Goal: Transaction & Acquisition: Book appointment/travel/reservation

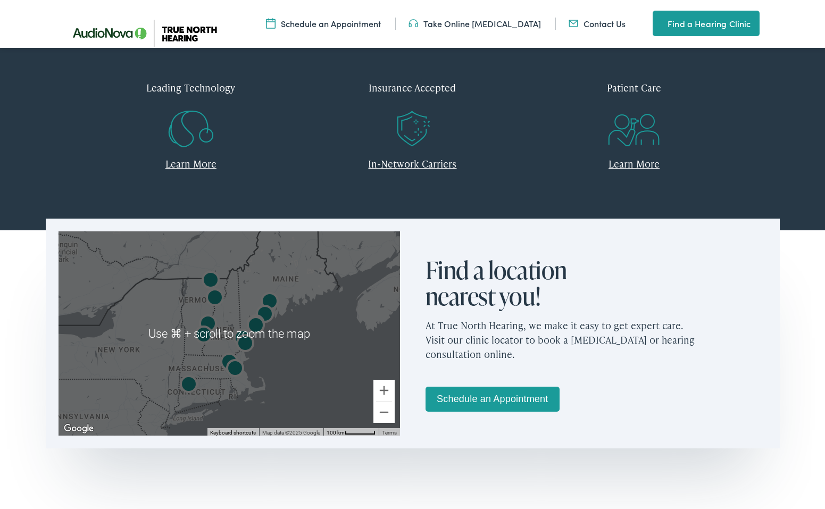
scroll to position [475, 0]
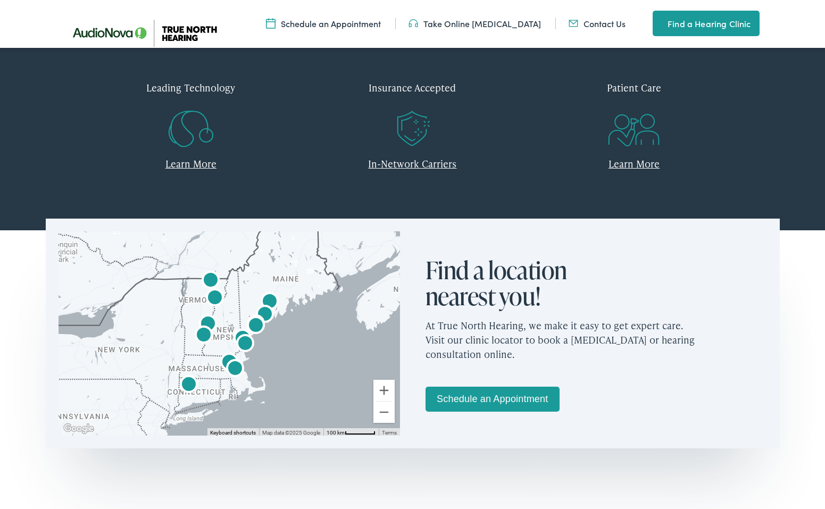
click at [237, 367] on img "AudioNova" at bounding box center [235, 370] width 26 height 26
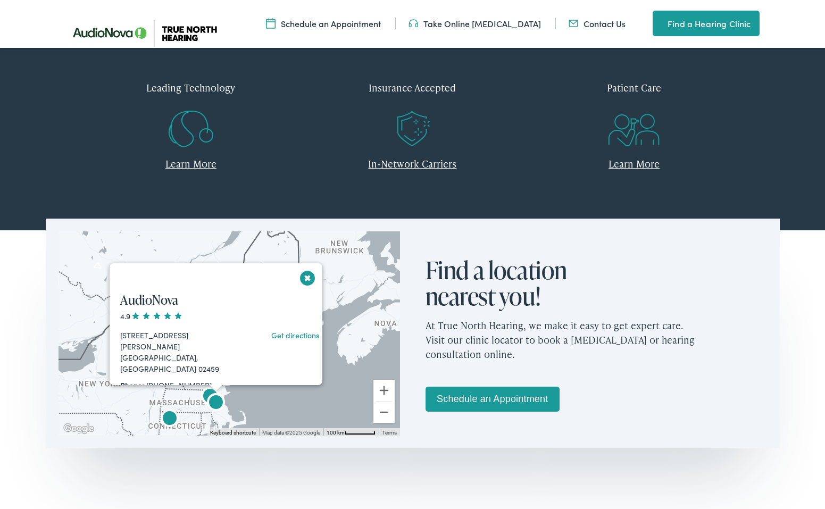
click at [208, 392] on img "AudioNova" at bounding box center [216, 404] width 26 height 26
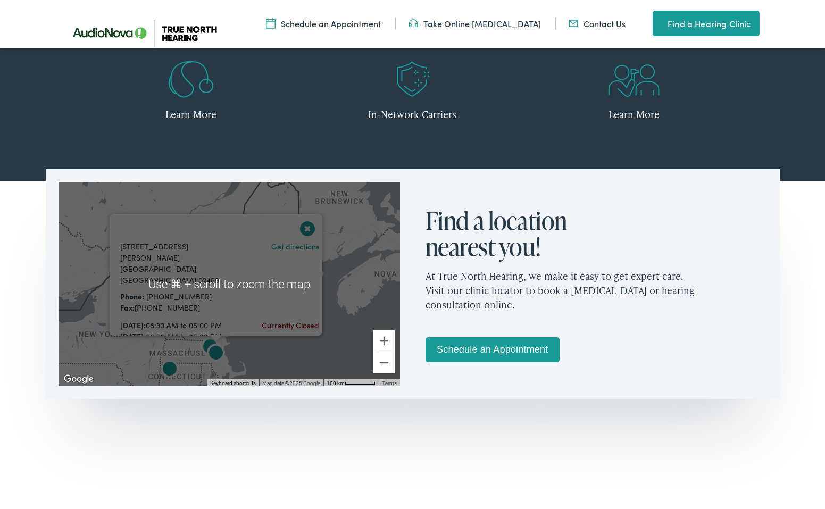
scroll to position [573, 0]
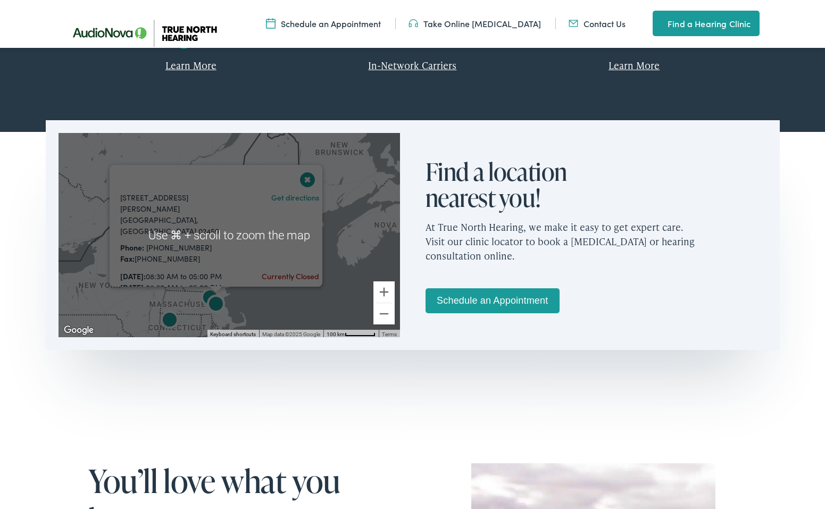
click at [300, 411] on section "← Move left → Move right ↑ Move up ↓ Move down + Zoom in - Zoom out Home Jump l…" at bounding box center [412, 282] width 825 height 305
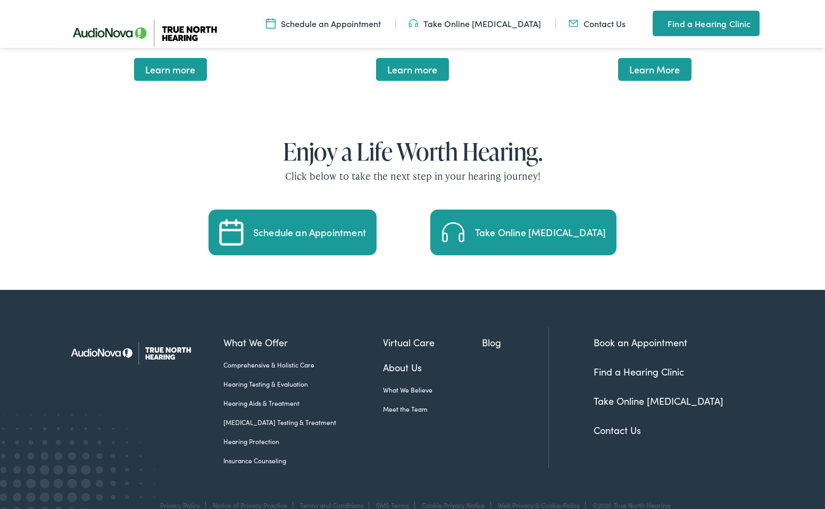
scroll to position [2218, 0]
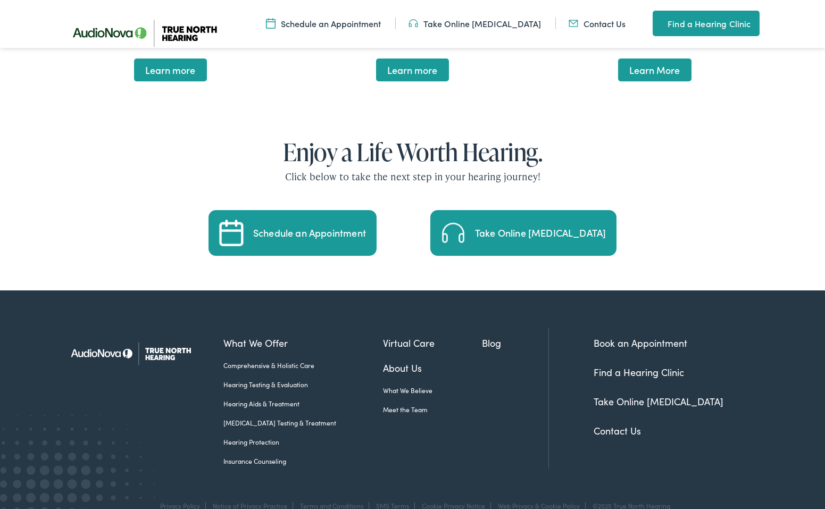
click at [391, 405] on link "Meet the Team" at bounding box center [432, 410] width 99 height 10
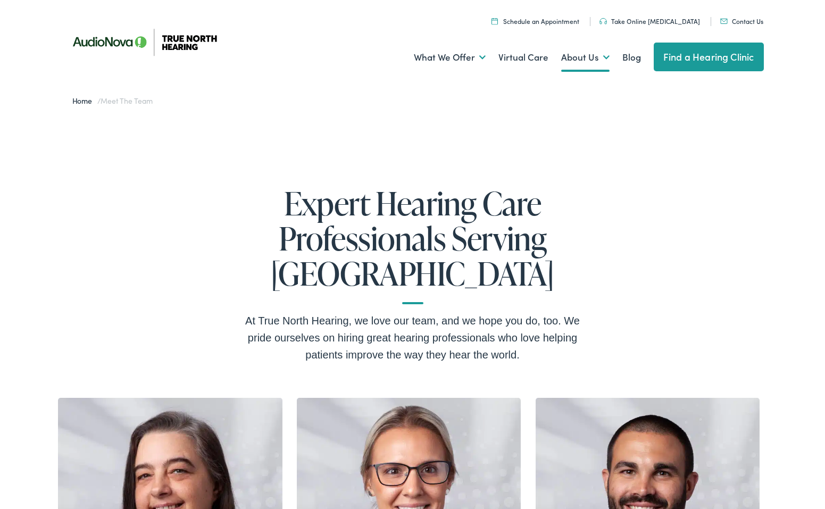
click at [710, 60] on link "Find a Hearing Clinic" at bounding box center [709, 57] width 110 height 29
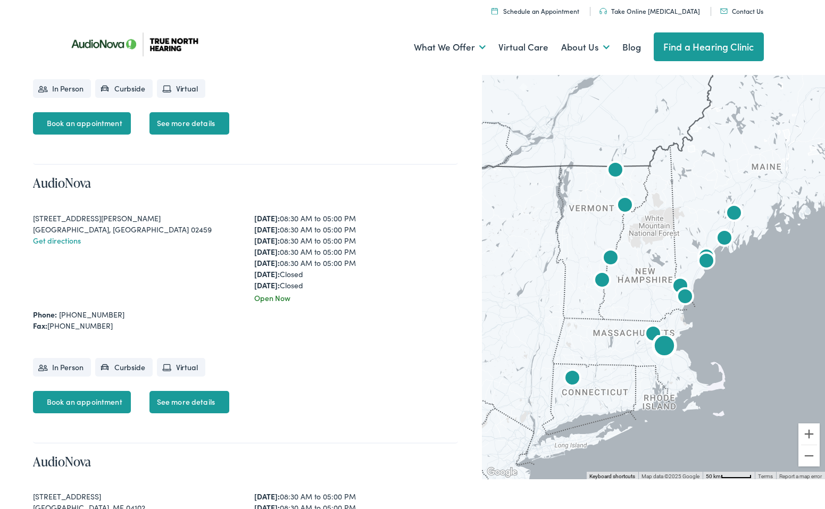
scroll to position [1286, 0]
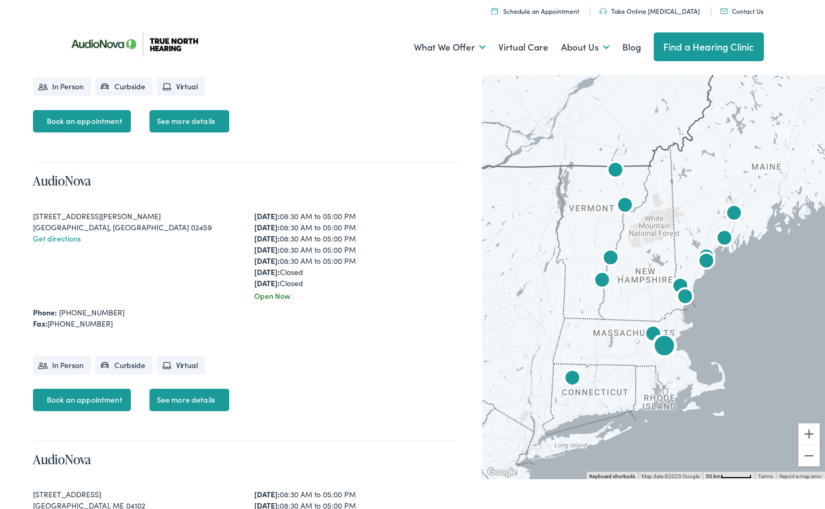
click at [120, 411] on link "Book an appointment" at bounding box center [82, 400] width 98 height 22
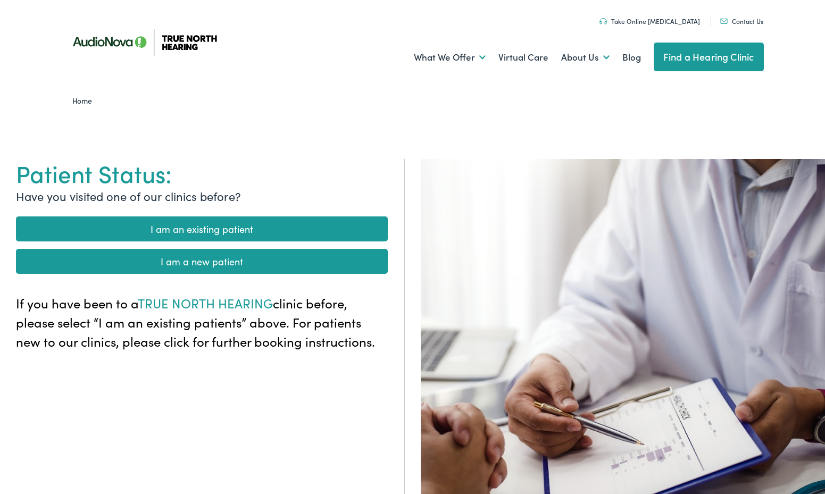
click at [263, 230] on link "I am an existing patient" at bounding box center [202, 228] width 372 height 25
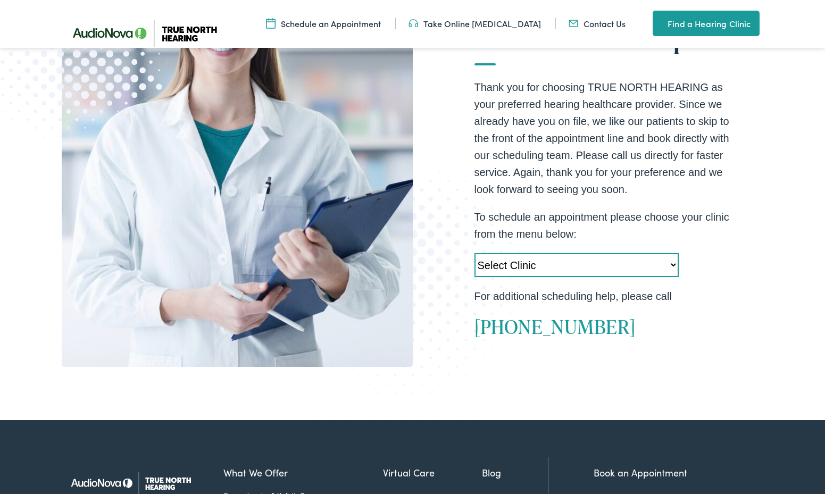
scroll to position [242, 0]
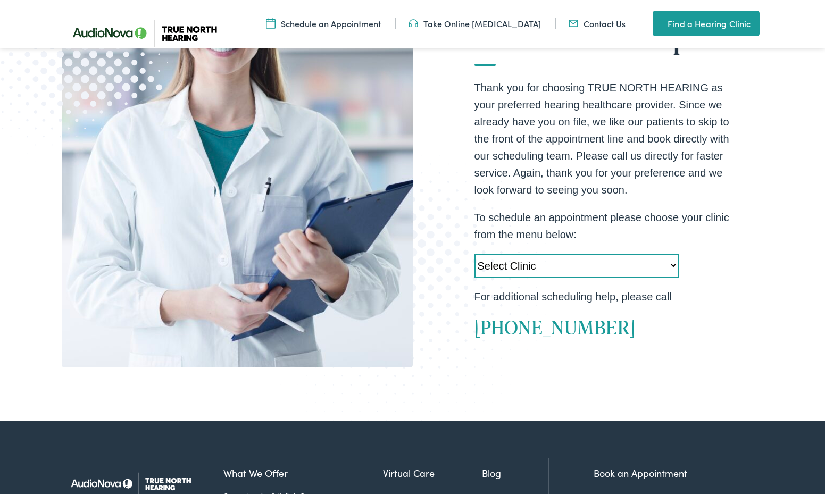
select select "[URL][DOMAIN_NAME][PERSON_NAME]"
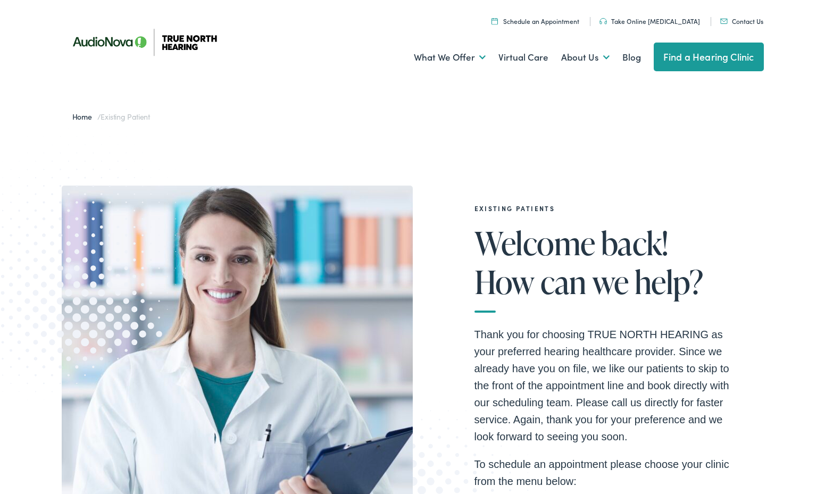
scroll to position [0, 0]
click at [552, 23] on link "Schedule an Appointment" at bounding box center [535, 20] width 88 height 9
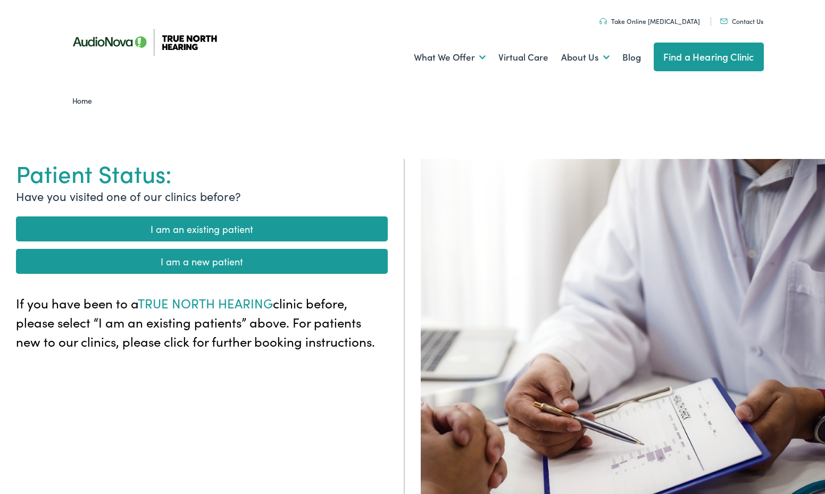
click at [197, 227] on link "I am an existing patient" at bounding box center [202, 228] width 372 height 25
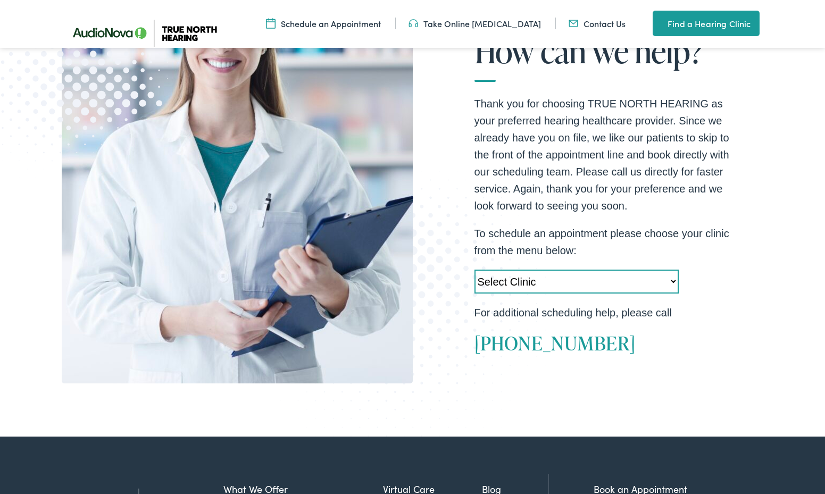
scroll to position [227, 0]
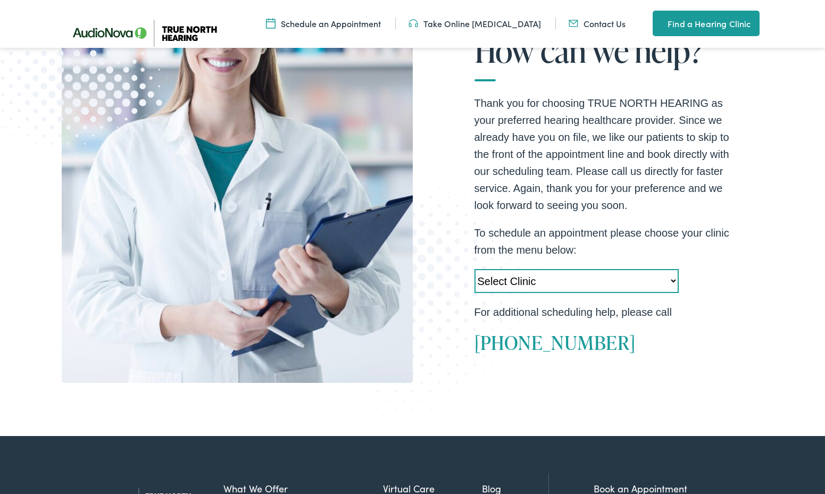
select select "[URL][DOMAIN_NAME][PERSON_NAME]"
click at [703, 304] on p "For additional scheduling help, please call" at bounding box center [601, 312] width 255 height 17
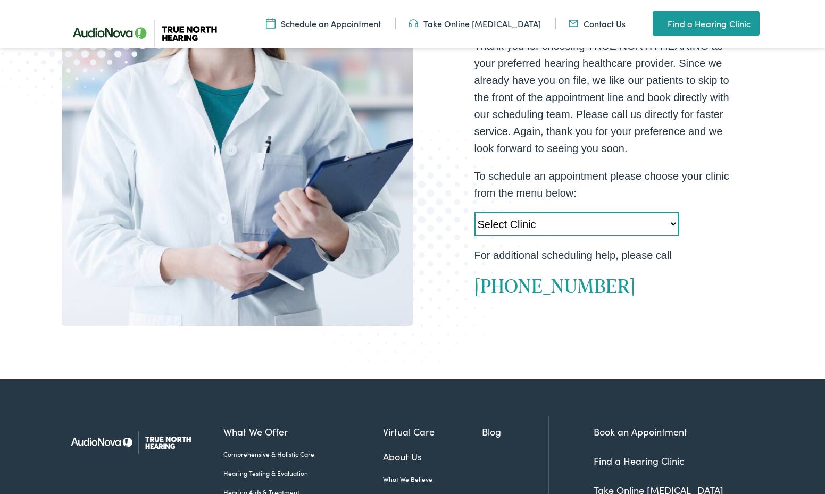
scroll to position [279, 0]
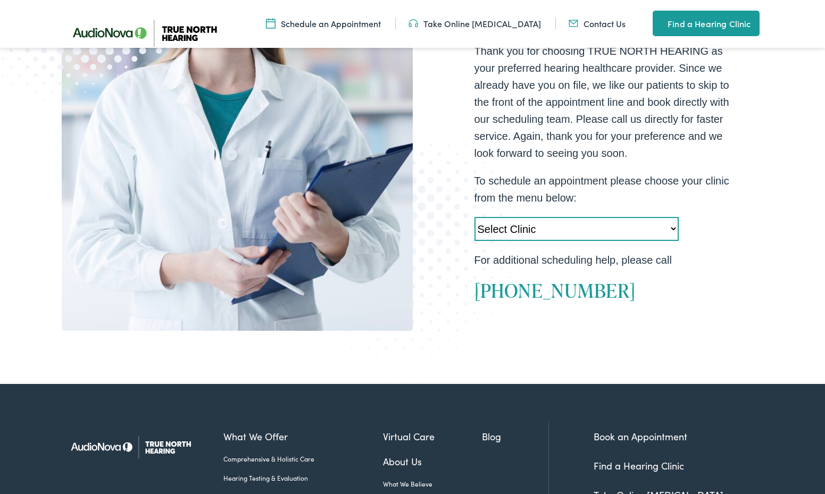
click at [592, 24] on link "Contact Us" at bounding box center [596, 24] width 57 height 12
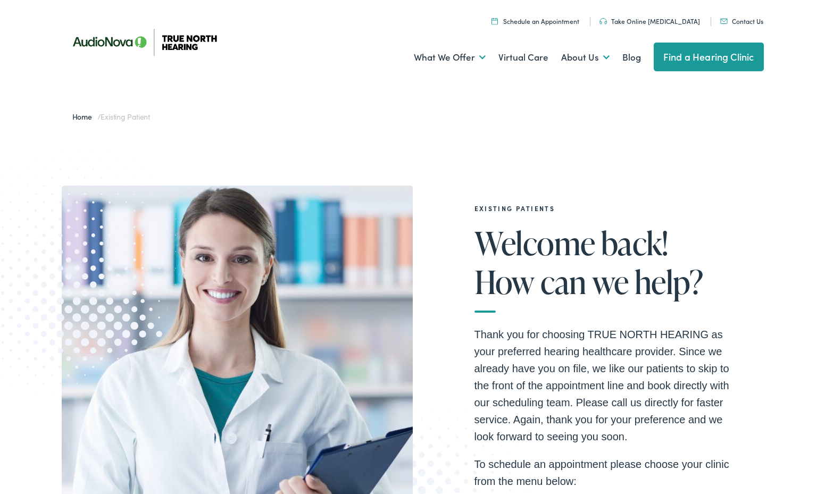
scroll to position [0, 0]
click at [545, 20] on link "Schedule an Appointment" at bounding box center [535, 20] width 88 height 9
click at [563, 22] on link "Schedule an Appointment" at bounding box center [535, 20] width 88 height 9
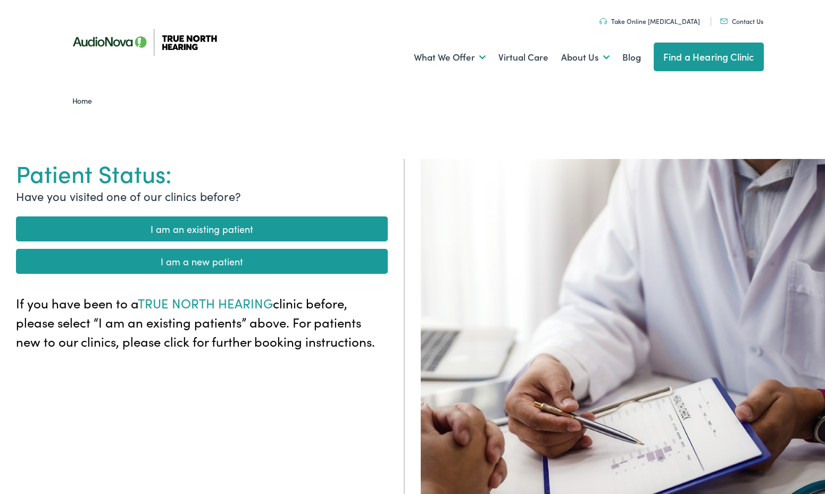
click at [248, 262] on link "I am a new patient" at bounding box center [202, 261] width 372 height 25
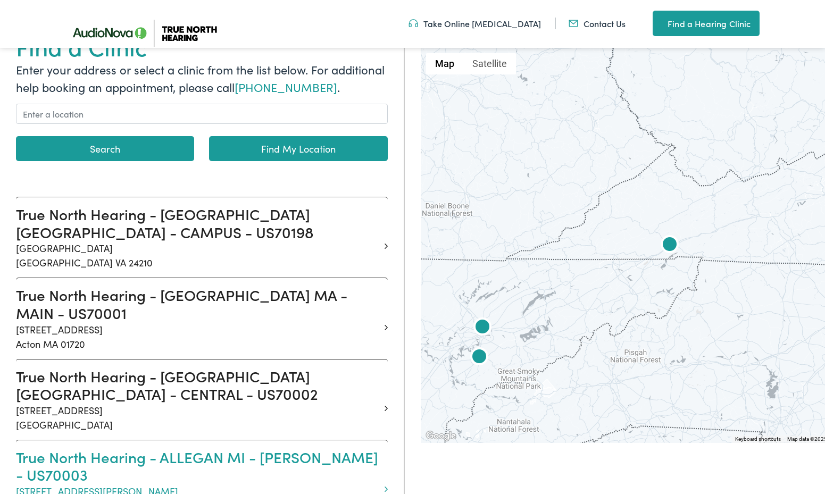
scroll to position [156, 0]
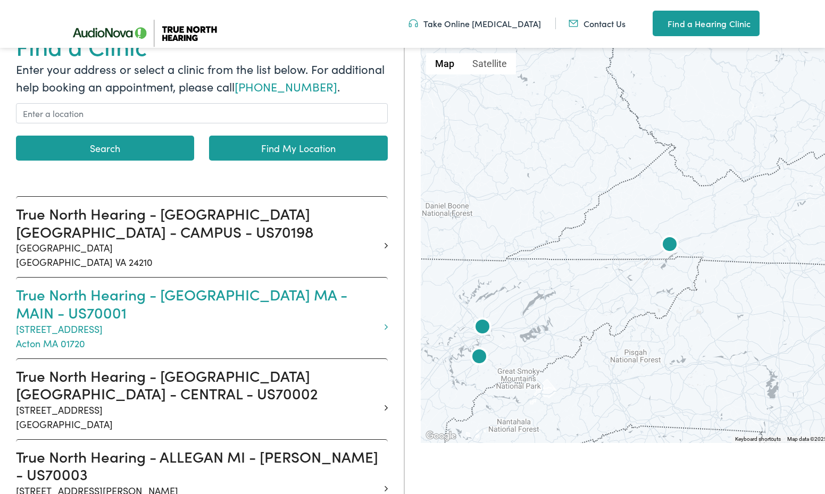
click at [217, 293] on h3 "True North Hearing - ACTON MA - MAIN - US70001" at bounding box center [198, 304] width 364 height 36
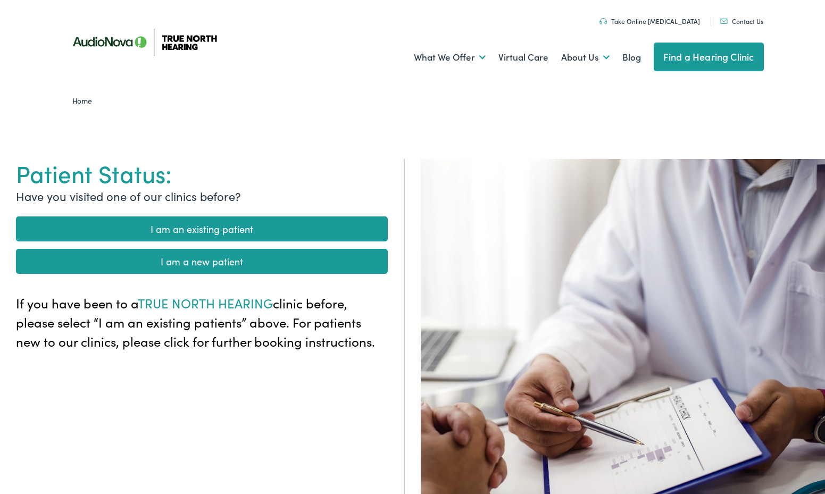
click at [302, 227] on link "I am an existing patient" at bounding box center [202, 228] width 372 height 25
click at [254, 262] on link "I am a new patient" at bounding box center [202, 261] width 372 height 25
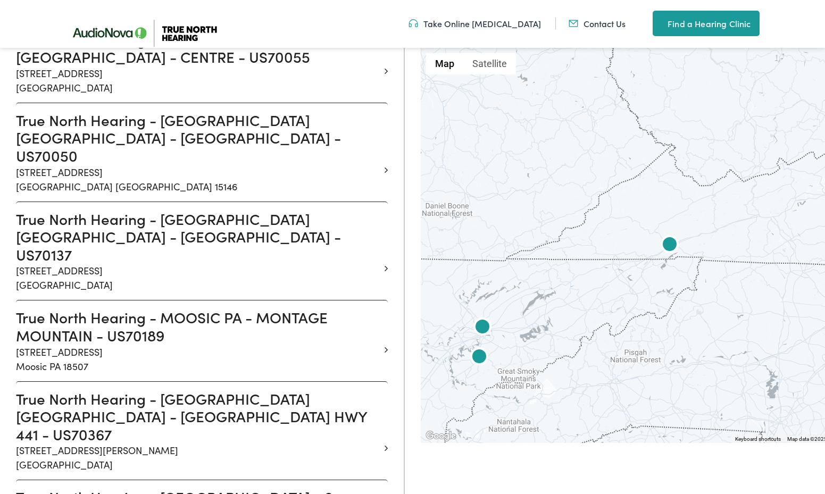
scroll to position [10796, 0]
